Goal: Task Accomplishment & Management: Manage account settings

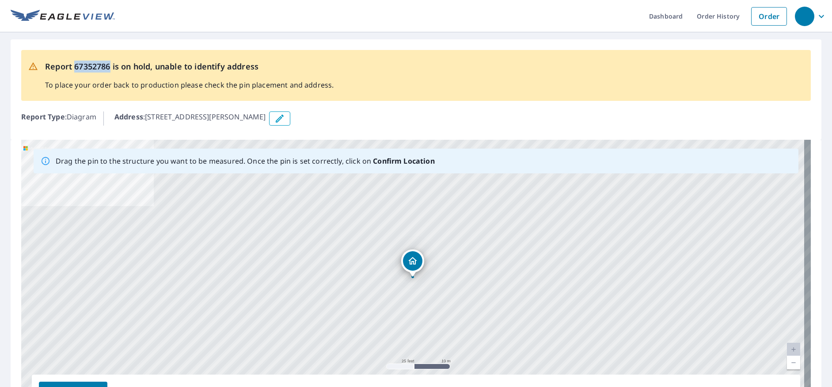
drag, startPoint x: 75, startPoint y: 65, endPoint x: 111, endPoint y: 64, distance: 35.4
click at [111, 64] on p "Report 67352786 is on hold, unable to identify address" at bounding box center [189, 67] width 289 height 12
copy p "67352786"
click at [707, 14] on link "Order History" at bounding box center [718, 16] width 57 height 32
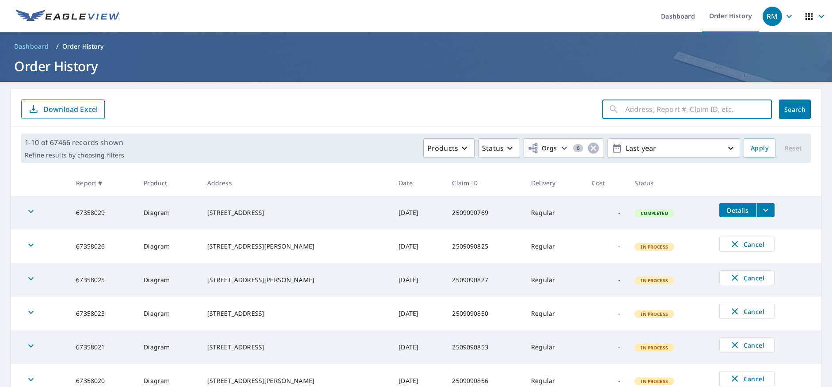
click at [653, 104] on input "text" at bounding box center [699, 109] width 147 height 25
paste input "67352786"
type input "67352786"
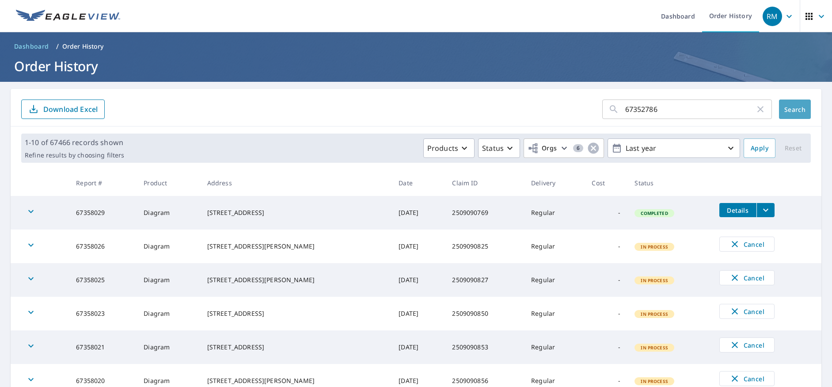
click at [786, 111] on span "Search" at bounding box center [795, 109] width 18 height 8
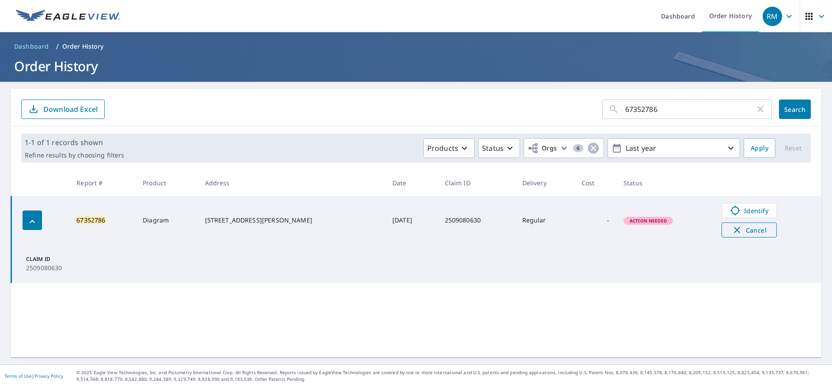
click at [745, 232] on span "Cancel" at bounding box center [749, 230] width 37 height 11
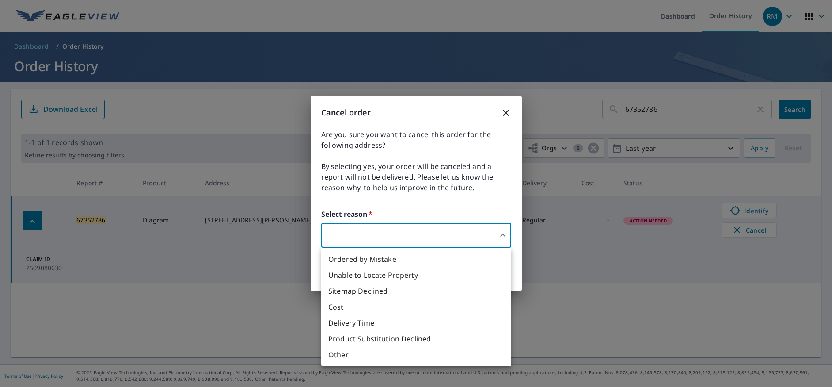
click at [496, 235] on body "RM RM Dashboard Order History RM Dashboard / Order History Order History 673527…" at bounding box center [416, 193] width 832 height 387
click at [377, 278] on li "Unable to Locate Property" at bounding box center [416, 275] width 190 height 16
type input "31"
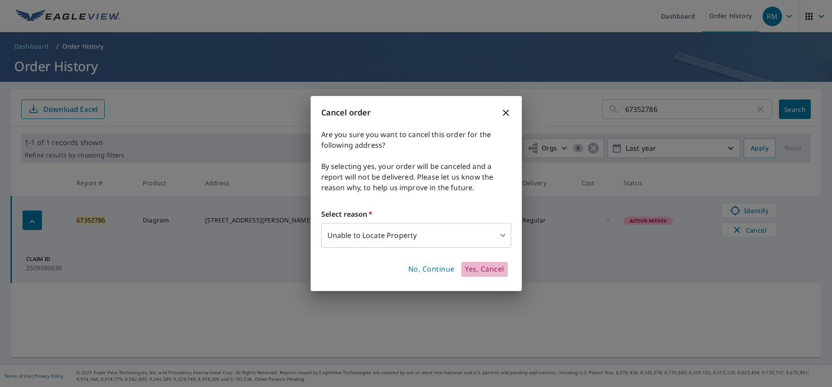
click at [490, 271] on span "Yes, Cancel" at bounding box center [484, 269] width 39 height 10
